Goal: Task Accomplishment & Management: Manage account settings

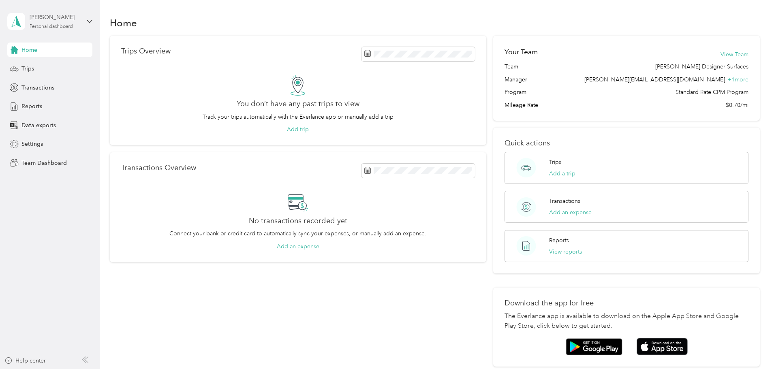
click at [41, 26] on div "Personal dashboard" at bounding box center [51, 26] width 43 height 5
click at [41, 74] on div "Team dashboard Personal dashboard Log out" at bounding box center [115, 85] width 205 height 51
click at [47, 34] on div "[PERSON_NAME] Personal dashboard" at bounding box center [49, 21] width 85 height 28
click at [51, 28] on div "Personal dashboard" at bounding box center [51, 26] width 43 height 5
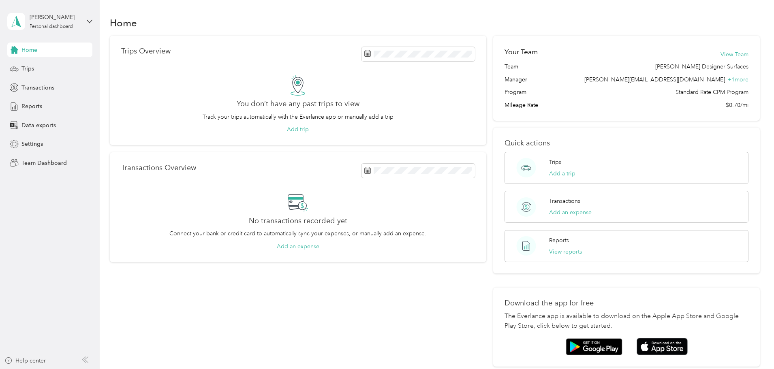
click at [43, 68] on div "Team dashboard" at bounding box center [36, 66] width 43 height 9
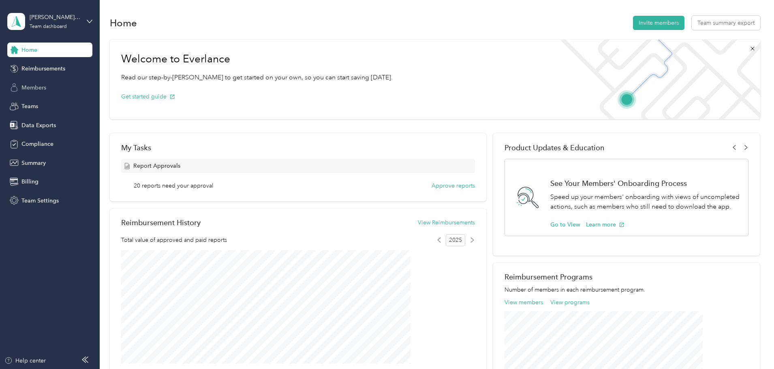
click at [49, 89] on div "Members" at bounding box center [49, 87] width 85 height 15
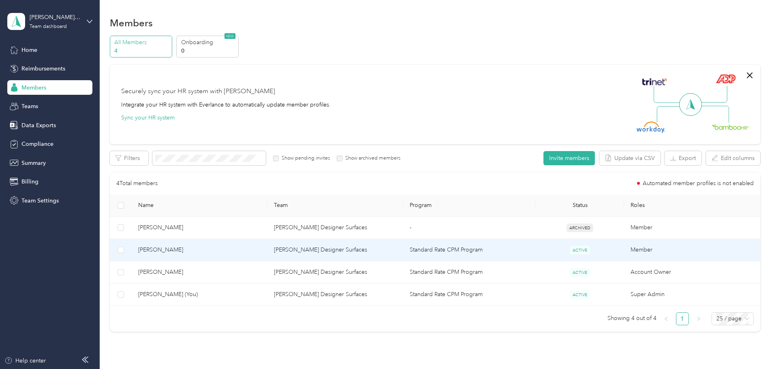
click at [261, 247] on span "[PERSON_NAME]" at bounding box center [199, 249] width 123 height 9
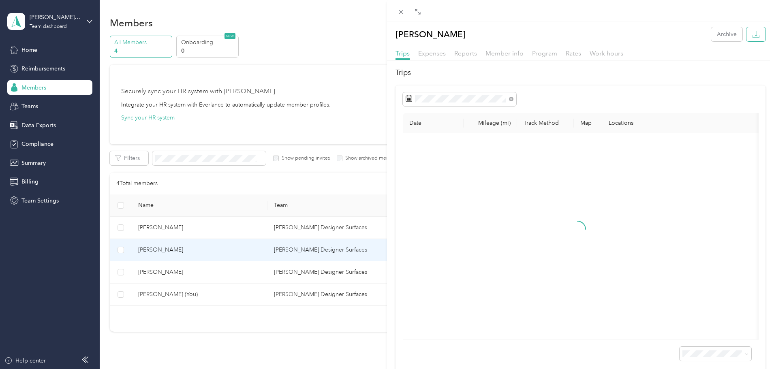
click at [752, 32] on icon "button" at bounding box center [756, 34] width 8 height 8
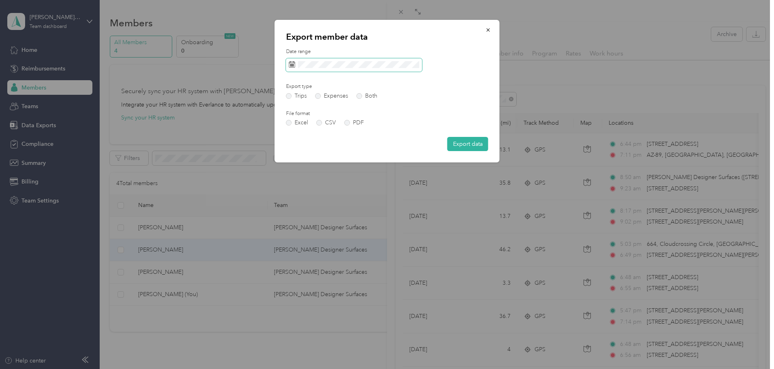
click at [335, 59] on span at bounding box center [354, 65] width 136 height 14
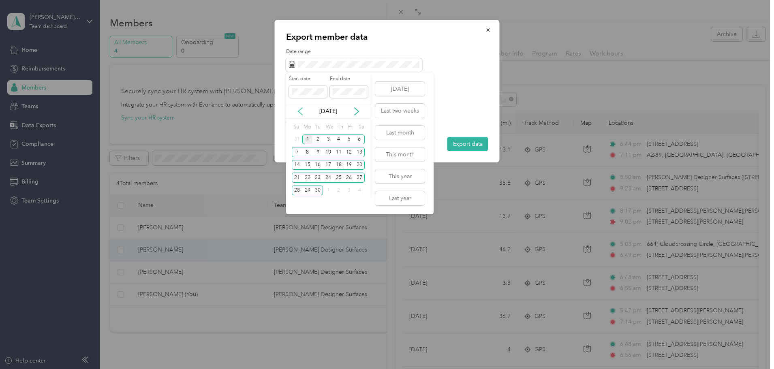
click at [299, 111] on icon at bounding box center [300, 111] width 8 height 8
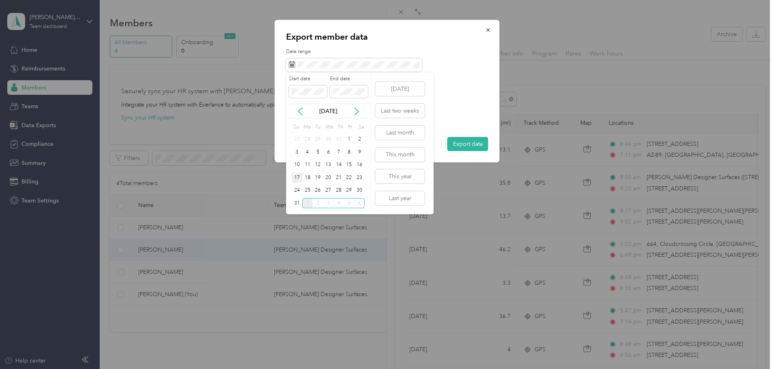
click at [294, 177] on div "17" at bounding box center [297, 178] width 11 height 10
click at [360, 177] on div "23" at bounding box center [359, 178] width 11 height 10
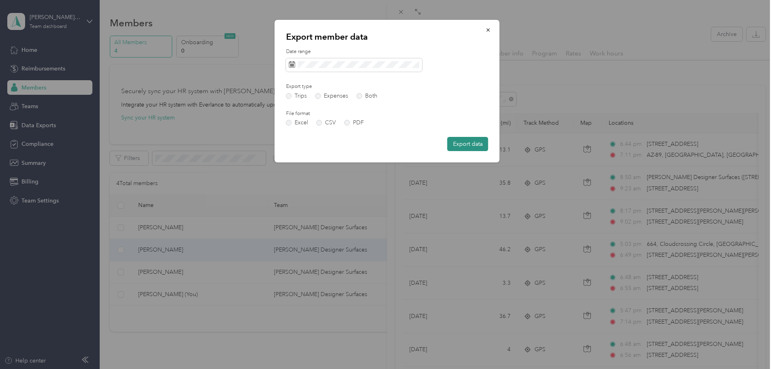
click at [457, 146] on button "Export data" at bounding box center [467, 144] width 41 height 14
